Goal: Information Seeking & Learning: Learn about a topic

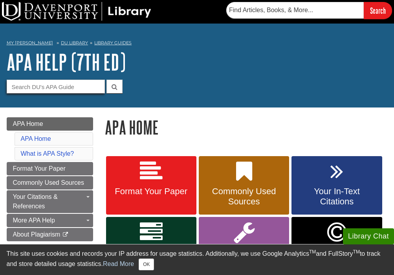
click at [56, 86] on input "Guide Search Terms" at bounding box center [56, 87] width 98 height 14
type input "slide show"
click at [106, 80] on button "submit" at bounding box center [114, 87] width 16 height 14
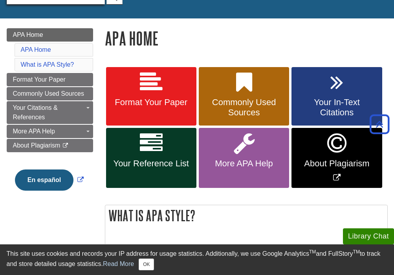
scroll to position [87, 0]
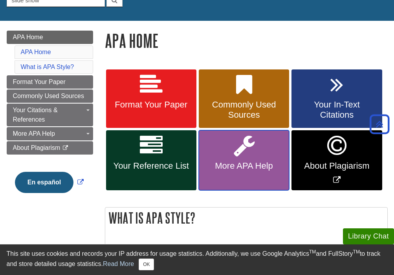
click at [247, 175] on link "More APA Help" at bounding box center [244, 160] width 90 height 60
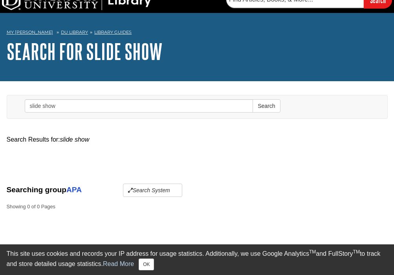
scroll to position [11, 0]
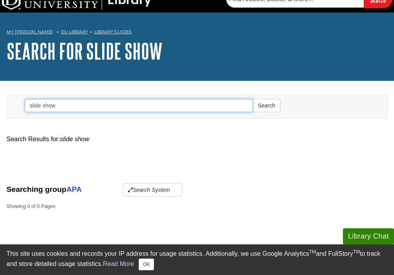
click at [76, 108] on input "slide show" at bounding box center [139, 105] width 229 height 13
type input "power point"
click at [253, 99] on button "Search" at bounding box center [267, 105] width 28 height 13
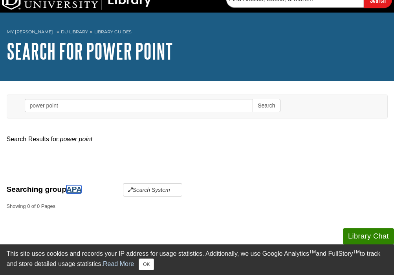
click at [77, 190] on link "APA" at bounding box center [73, 189] width 15 height 8
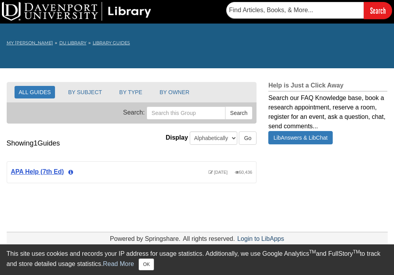
scroll to position [15, 0]
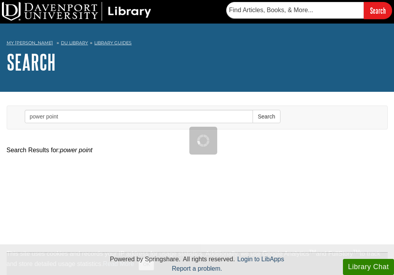
scroll to position [11, 0]
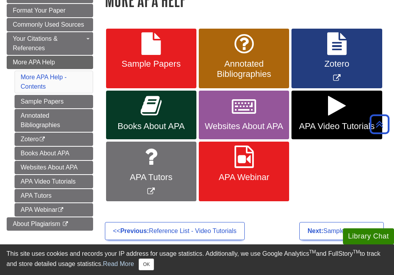
scroll to position [127, 0]
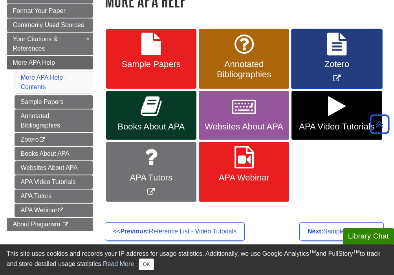
click at [334, 53] on icon "Link opens in new window" at bounding box center [336, 44] width 19 height 23
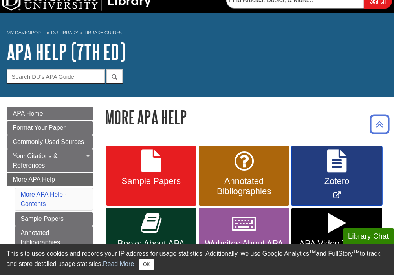
scroll to position [4, 0]
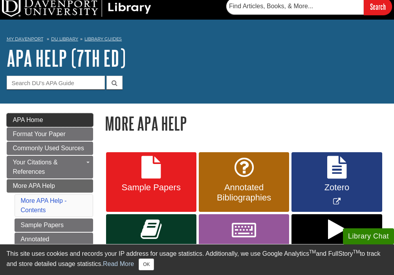
click at [45, 122] on link "APA Home" at bounding box center [50, 120] width 86 height 13
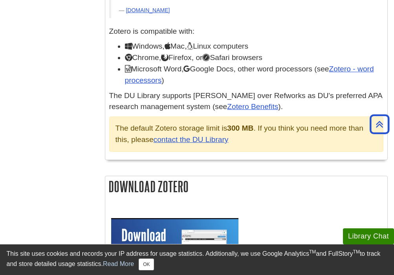
scroll to position [376, 0]
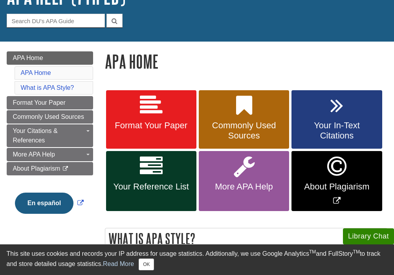
scroll to position [90, 0]
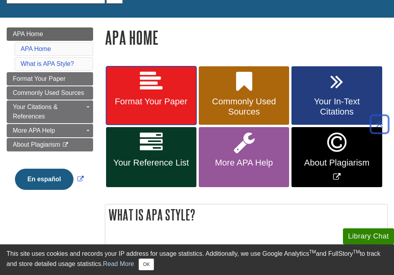
click at [159, 85] on icon at bounding box center [151, 81] width 23 height 23
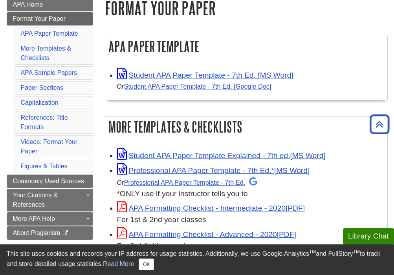
scroll to position [121, 0]
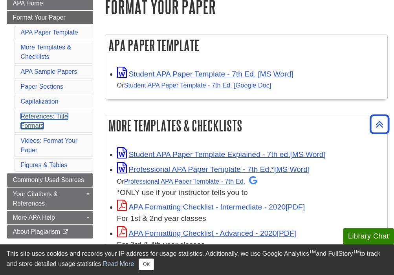
click at [44, 116] on link "References: Title Formats" at bounding box center [44, 121] width 47 height 16
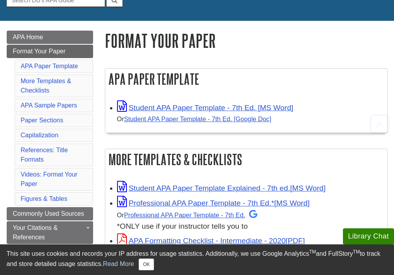
scroll to position [140, 0]
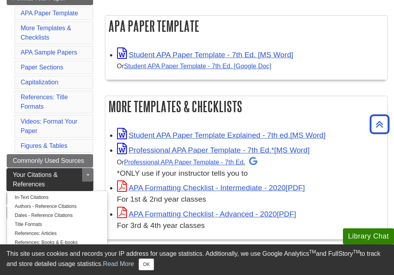
click at [43, 182] on span "Your Citations & References" at bounding box center [35, 180] width 45 height 16
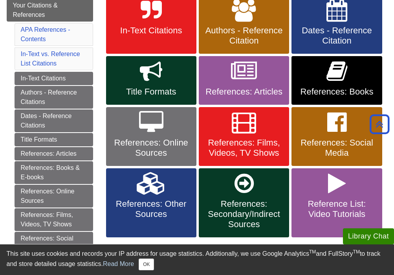
scroll to position [161, 0]
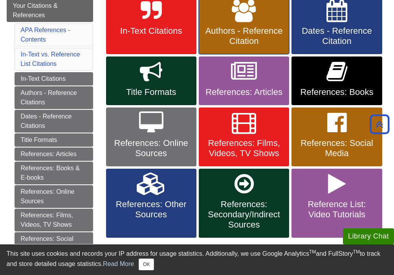
click at [252, 29] on span "Authors - Reference Citation" at bounding box center [244, 36] width 79 height 20
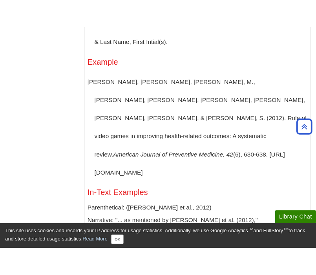
scroll to position [906, 0]
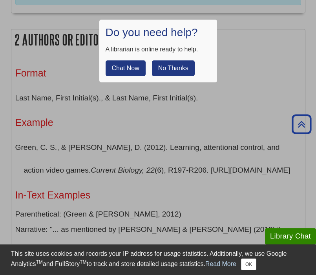
click at [167, 58] on div "Chat Now No Thanks" at bounding box center [158, 65] width 105 height 22
click at [169, 65] on button "No Thanks" at bounding box center [173, 69] width 43 height 16
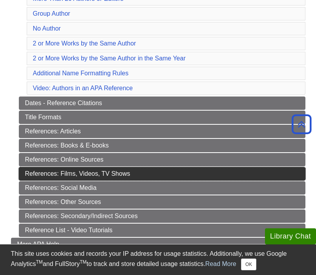
scroll to position [264, 0]
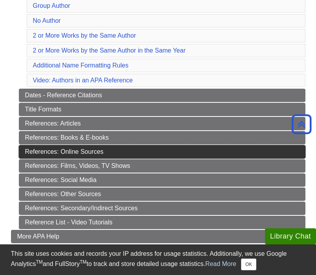
click at [86, 152] on link "References: Online Sources" at bounding box center [162, 151] width 287 height 13
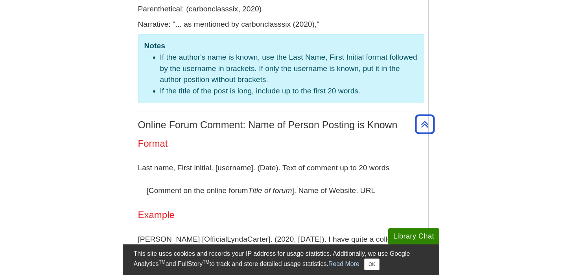
scroll to position [4590, 0]
